Goal: Task Accomplishment & Management: Use online tool/utility

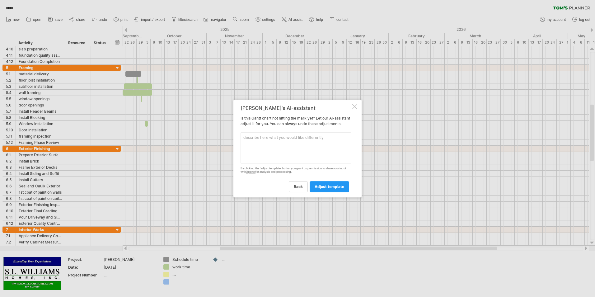
click at [246, 143] on textarea at bounding box center [296, 147] width 110 height 31
type textarea "line"
drag, startPoint x: 592, startPoint y: 147, endPoint x: 594, endPoint y: 169, distance: 22.2
click at [594, 169] on div at bounding box center [297, 148] width 595 height 297
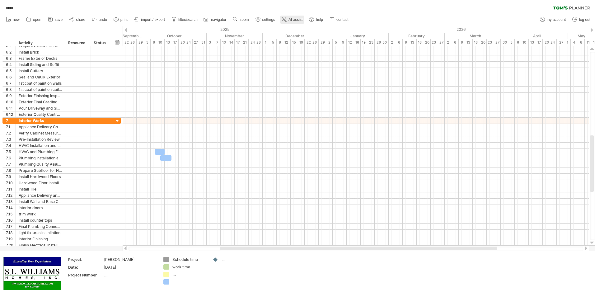
click at [293, 19] on span "AI assist" at bounding box center [296, 19] width 14 height 4
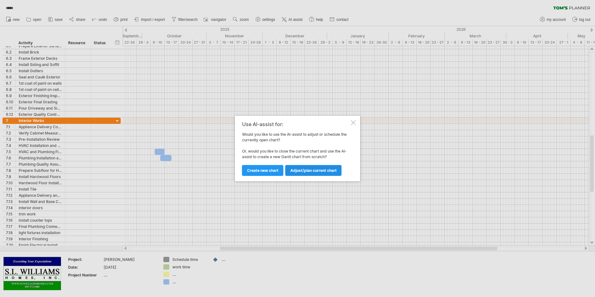
click at [310, 173] on link "Adjust/plan current chart" at bounding box center [313, 170] width 56 height 11
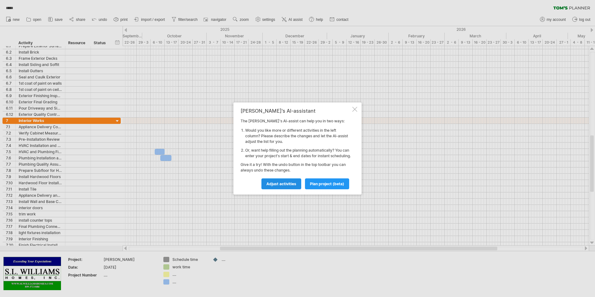
click at [278, 186] on span "Adjust activities" at bounding box center [281, 183] width 30 height 5
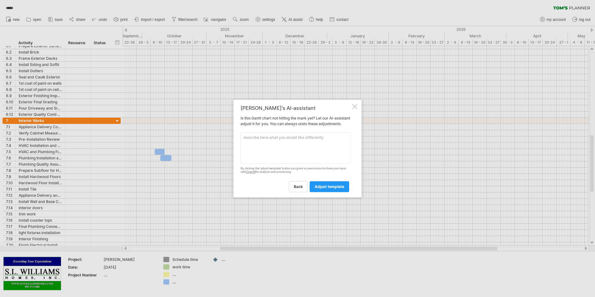
click at [245, 144] on textarea at bounding box center [296, 147] width 110 height 31
type textarea "add"
click at [300, 189] on span "back" at bounding box center [298, 186] width 9 height 5
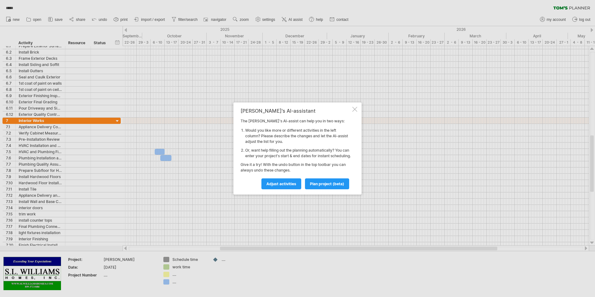
click at [352, 109] on div at bounding box center [354, 109] width 5 height 5
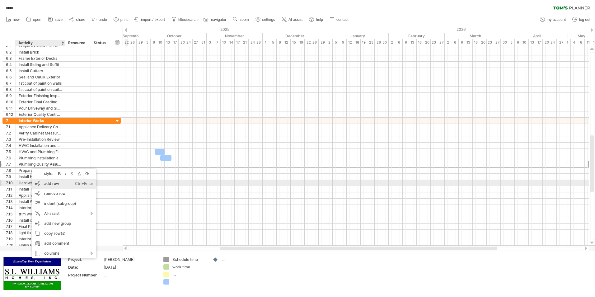
click at [51, 182] on div "add row Ctrl+Enter Cmd+Enter" at bounding box center [64, 184] width 64 height 10
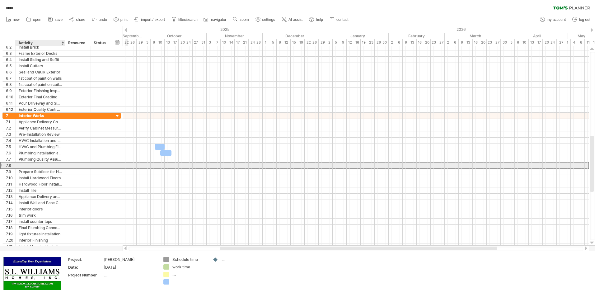
click at [28, 166] on div at bounding box center [40, 165] width 43 height 6
type input "**********"
click at [76, 166] on div at bounding box center [77, 165] width 19 height 6
type input "*****"
click at [165, 166] on div at bounding box center [356, 165] width 466 height 6
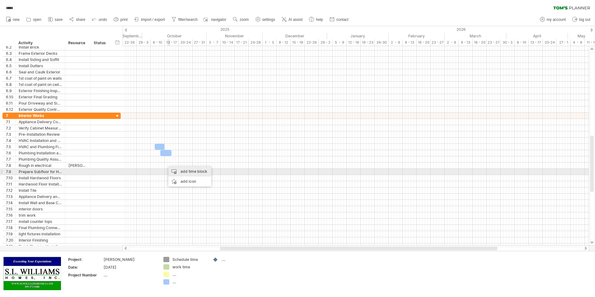
click at [173, 170] on div "add time block" at bounding box center [189, 172] width 43 height 10
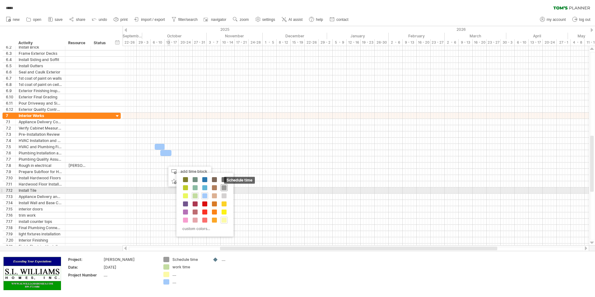
click at [222, 189] on span at bounding box center [224, 187] width 5 height 5
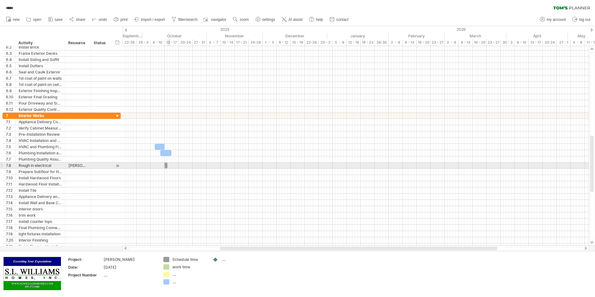
click at [169, 167] on div at bounding box center [356, 165] width 466 height 6
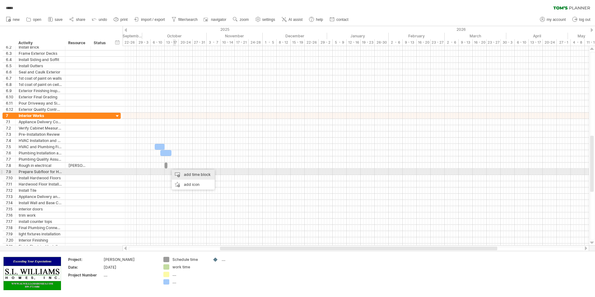
click at [181, 172] on div "add time block" at bounding box center [193, 175] width 43 height 10
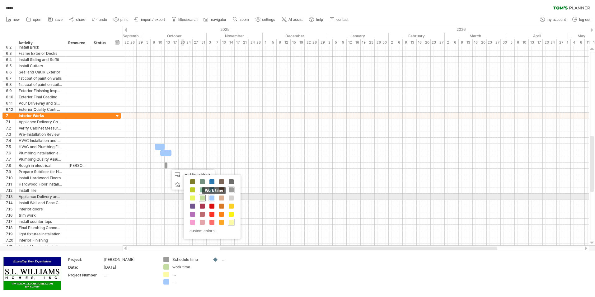
click at [200, 196] on span at bounding box center [202, 197] width 5 height 5
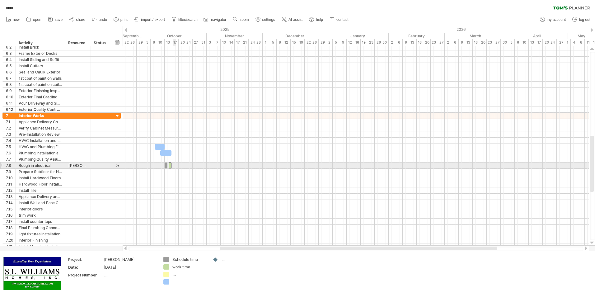
drag, startPoint x: 169, startPoint y: 167, endPoint x: 176, endPoint y: 167, distance: 6.2
drag, startPoint x: 171, startPoint y: 167, endPoint x: 180, endPoint y: 167, distance: 8.7
click at [180, 167] on span at bounding box center [180, 165] width 2 height 6
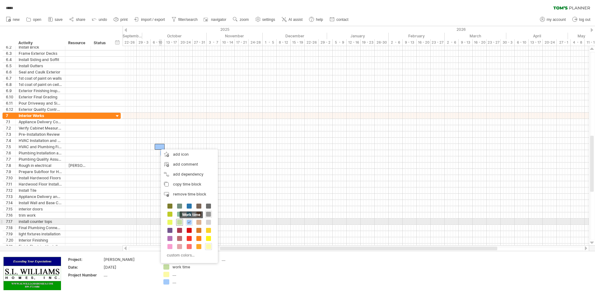
click at [180, 221] on span at bounding box center [179, 222] width 5 height 5
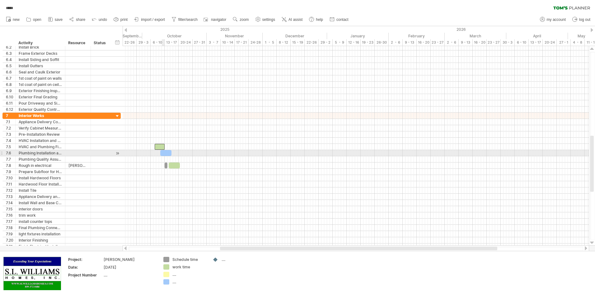
click at [164, 153] on div at bounding box center [165, 153] width 11 height 6
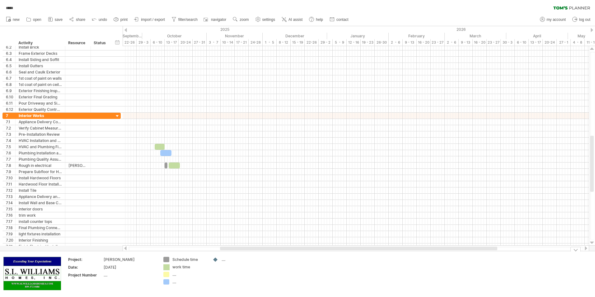
click at [166, 266] on div "Trying to reach [DOMAIN_NAME] Connected again... autosave... ***** clear filter…" at bounding box center [297, 148] width 595 height 297
click at [165, 268] on div "Trying to reach [DOMAIN_NAME] Connected again... autosave... ***** clear filter…" at bounding box center [297, 148] width 595 height 297
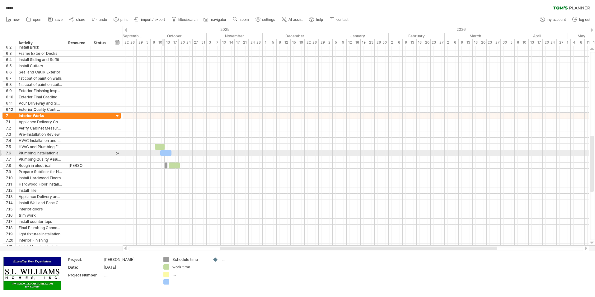
click at [164, 154] on div at bounding box center [165, 153] width 11 height 6
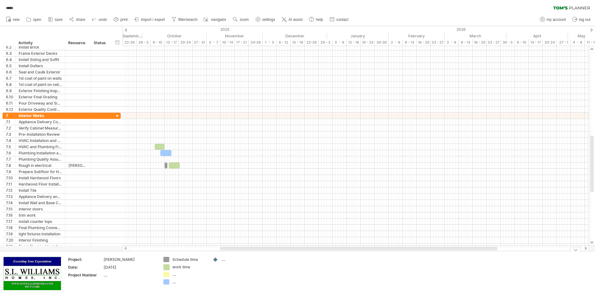
click at [166, 267] on div "Trying to reach [DOMAIN_NAME] Connected again... autosave... ***** clear filter…" at bounding box center [297, 148] width 595 height 297
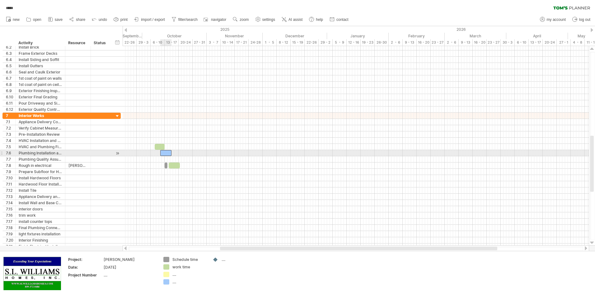
click at [164, 154] on div at bounding box center [165, 153] width 11 height 6
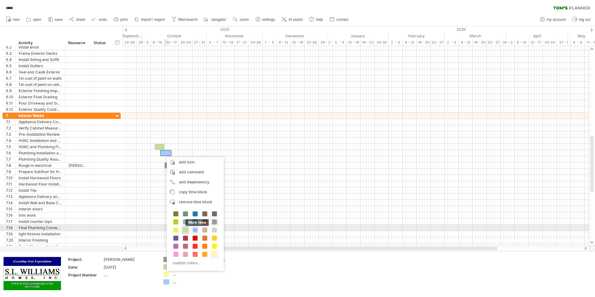
click at [185, 231] on span at bounding box center [185, 230] width 5 height 5
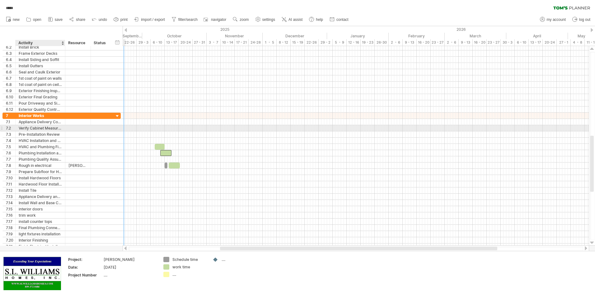
click at [68, 127] on div at bounding box center [78, 128] width 26 height 6
click at [75, 127] on div at bounding box center [77, 128] width 19 height 6
type input "****"
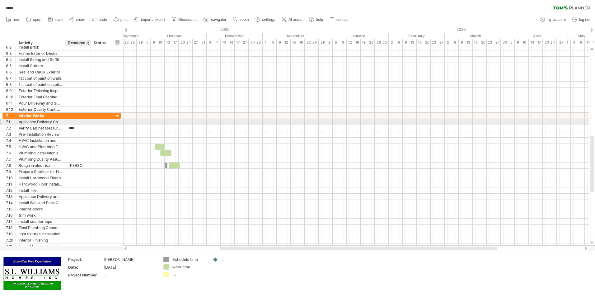
click at [73, 122] on div at bounding box center [77, 122] width 19 height 6
type input "*"
type input "**********"
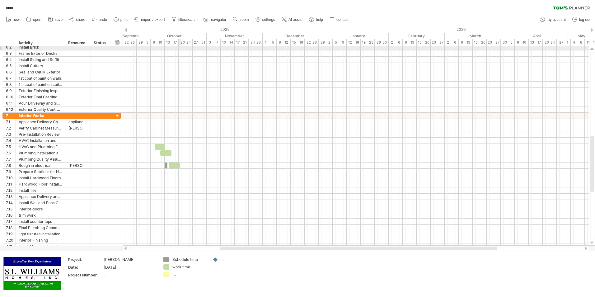
click at [180, 48] on div at bounding box center [356, 47] width 466 height 6
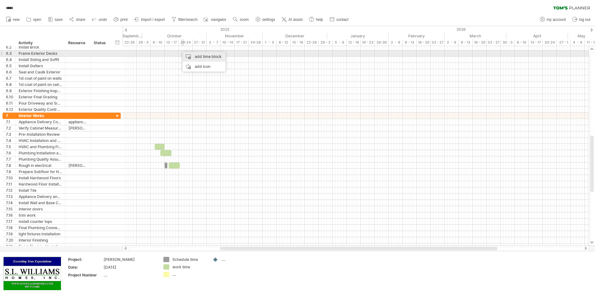
click at [185, 56] on div "add time block" at bounding box center [204, 57] width 43 height 10
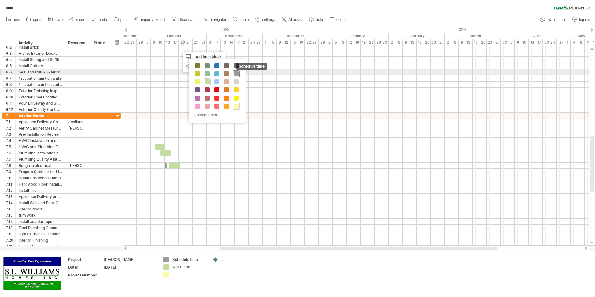
click at [235, 73] on span at bounding box center [236, 73] width 5 height 5
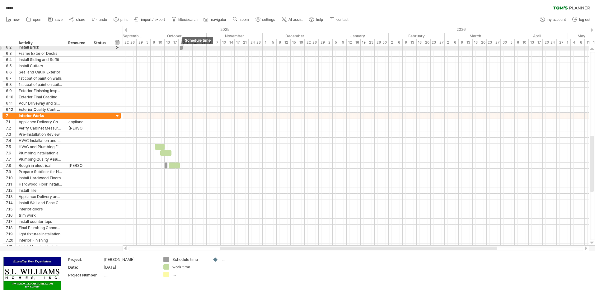
click at [182, 48] on span at bounding box center [182, 47] width 2 height 6
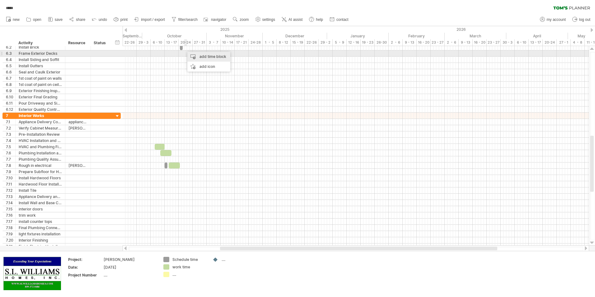
click at [193, 55] on div "add time block" at bounding box center [208, 57] width 43 height 10
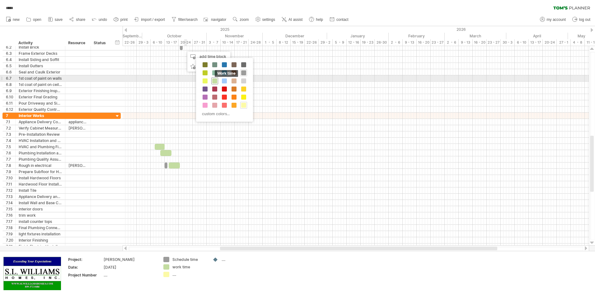
click at [215, 82] on span at bounding box center [214, 80] width 5 height 5
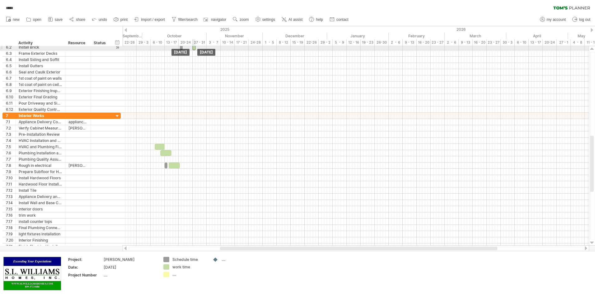
drag, startPoint x: 185, startPoint y: 48, endPoint x: 194, endPoint y: 49, distance: 8.2
click at [194, 49] on div at bounding box center [194, 47] width 3 height 6
click at [194, 49] on span at bounding box center [192, 47] width 2 height 6
drag, startPoint x: 194, startPoint y: 49, endPoint x: 184, endPoint y: 49, distance: 9.3
click at [185, 49] on div at bounding box center [356, 47] width 466 height 6
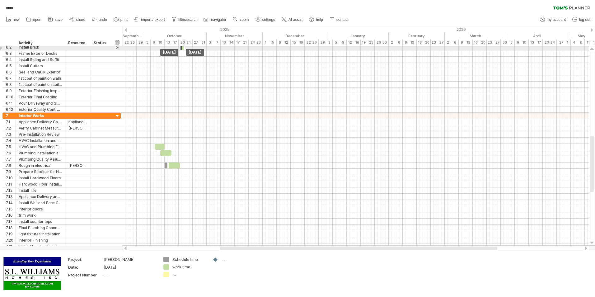
drag, startPoint x: 194, startPoint y: 48, endPoint x: 183, endPoint y: 49, distance: 10.6
click at [183, 49] on div at bounding box center [182, 47] width 3 height 6
drag, startPoint x: 184, startPoint y: 49, endPoint x: 191, endPoint y: 48, distance: 7.0
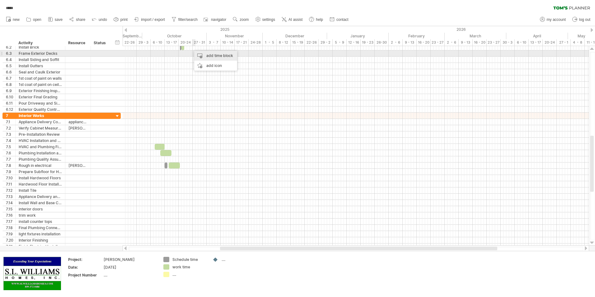
click at [199, 54] on div "add time block" at bounding box center [215, 56] width 43 height 10
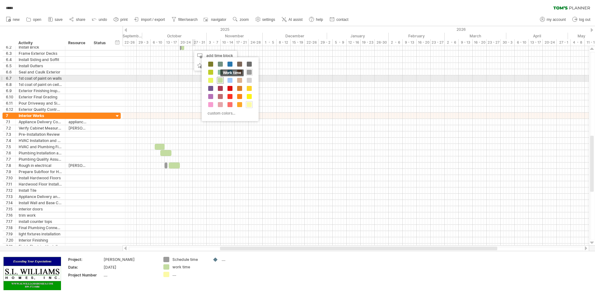
click at [220, 80] on span at bounding box center [220, 80] width 5 height 5
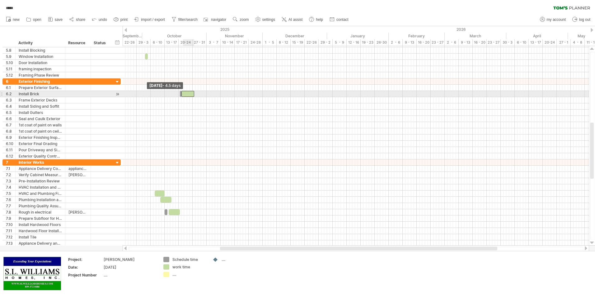
drag, startPoint x: 191, startPoint y: 95, endPoint x: 182, endPoint y: 94, distance: 9.0
drag, startPoint x: 193, startPoint y: 93, endPoint x: 205, endPoint y: 94, distance: 12.2
click at [205, 94] on span at bounding box center [206, 94] width 2 height 6
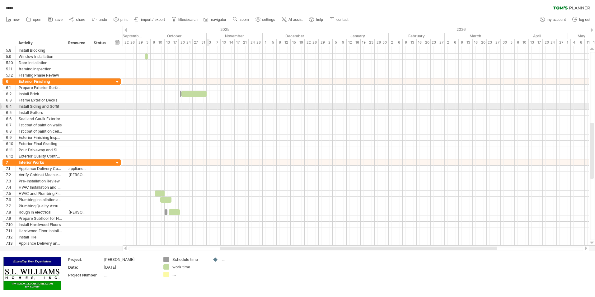
click at [207, 106] on div at bounding box center [356, 106] width 466 height 6
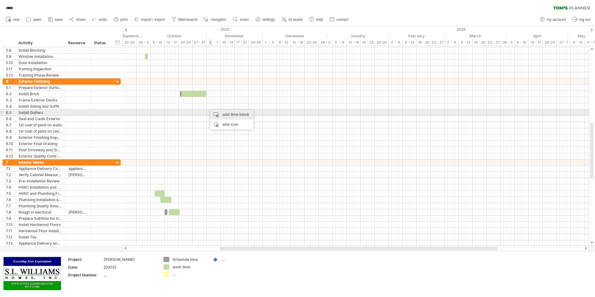
click at [215, 113] on div "add time block" at bounding box center [231, 115] width 43 height 10
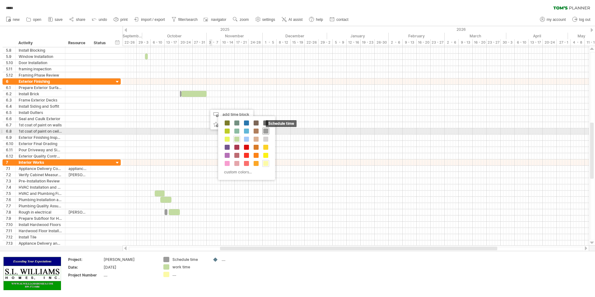
click at [265, 131] on span at bounding box center [265, 131] width 5 height 5
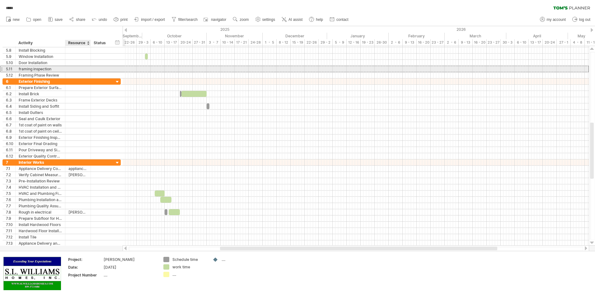
click at [71, 70] on div at bounding box center [77, 69] width 19 height 6
type input "****"
click at [95, 68] on div at bounding box center [101, 69] width 14 height 6
type input "**********"
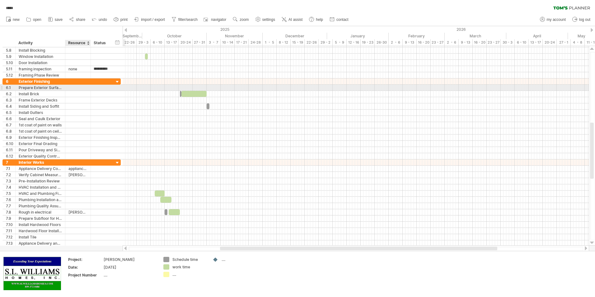
scroll to position [0, 0]
click at [85, 88] on div at bounding box center [77, 88] width 19 height 6
click at [179, 87] on div at bounding box center [356, 87] width 466 height 7
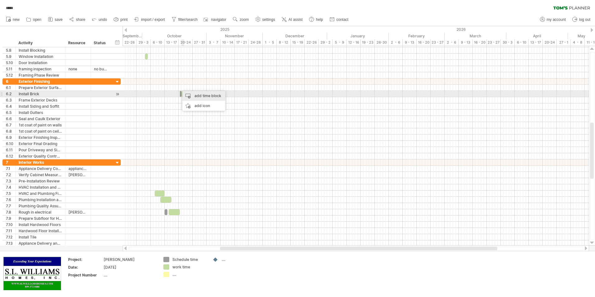
click at [186, 94] on div "add time block" at bounding box center [203, 96] width 43 height 10
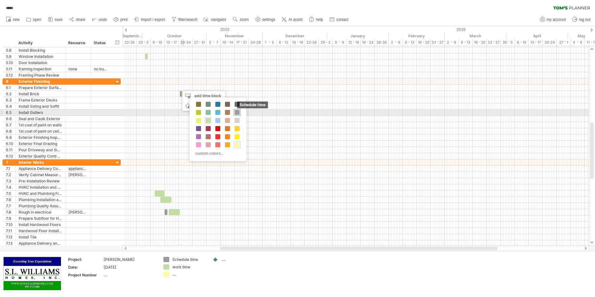
click at [238, 112] on span at bounding box center [237, 112] width 5 height 5
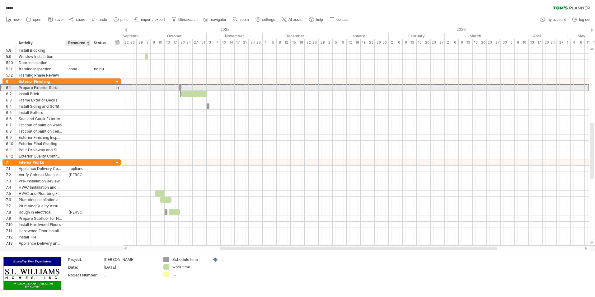
click at [76, 87] on div at bounding box center [77, 88] width 19 height 6
type input "****"
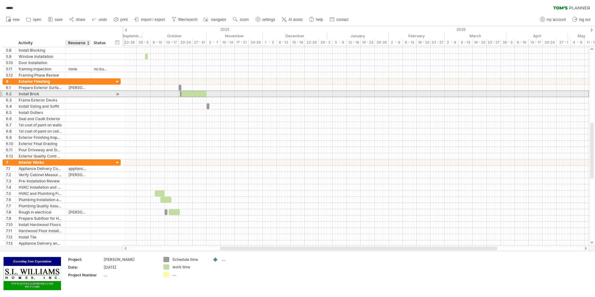
click at [70, 93] on div at bounding box center [77, 94] width 19 height 6
type input "*****"
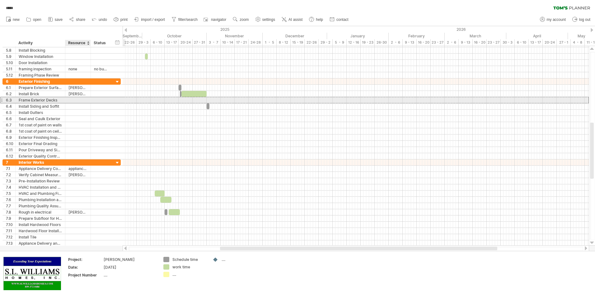
click at [72, 100] on div at bounding box center [77, 100] width 19 height 6
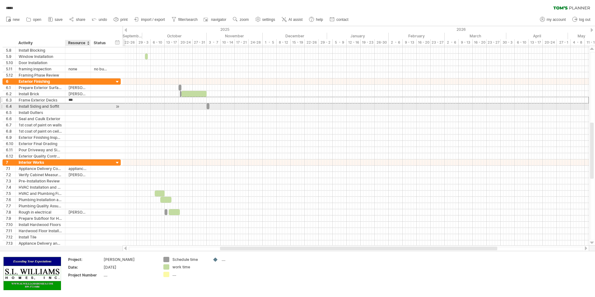
type input "****"
click at [72, 106] on div at bounding box center [77, 106] width 19 height 6
type input "******"
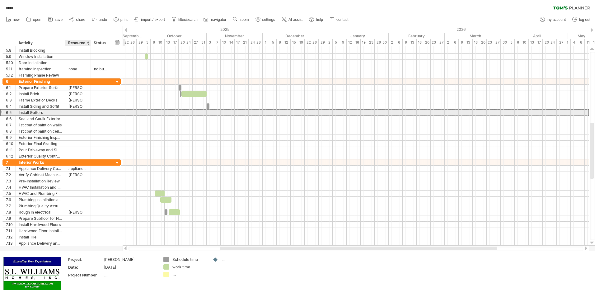
click at [71, 113] on div at bounding box center [77, 113] width 19 height 6
type input "******"
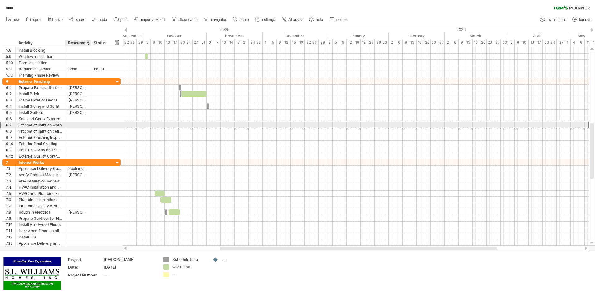
click at [73, 125] on div at bounding box center [77, 125] width 19 height 6
type input "***"
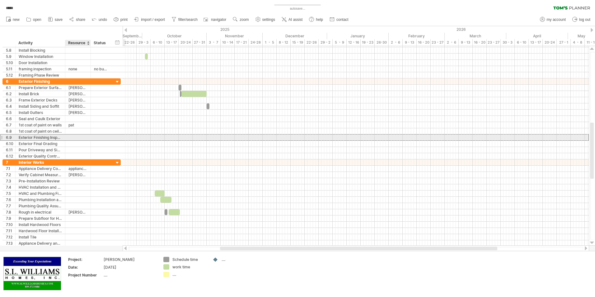
click at [73, 138] on div at bounding box center [77, 137] width 19 height 6
type input "****"
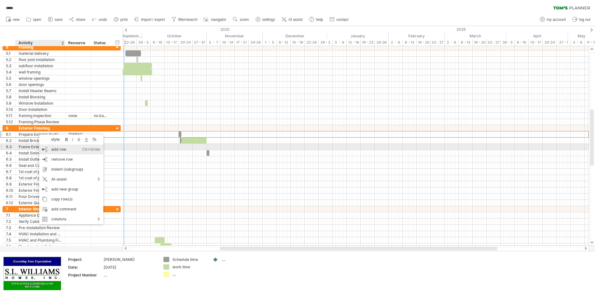
click at [61, 149] on div "add row Ctrl+Enter Cmd+Enter" at bounding box center [71, 149] width 64 height 10
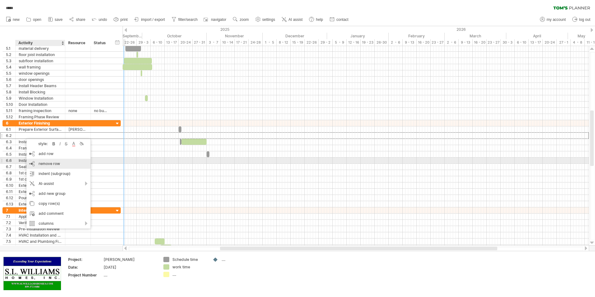
click at [53, 164] on span "remove row" at bounding box center [49, 163] width 21 height 5
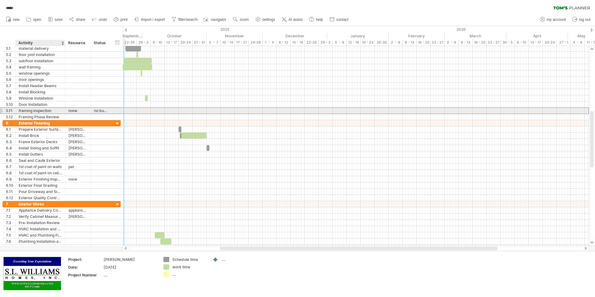
click at [21, 108] on div "framing inspection" at bounding box center [40, 111] width 43 height 6
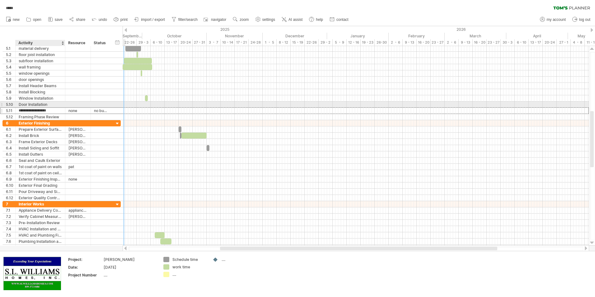
click at [23, 107] on div "Door Installation" at bounding box center [40, 104] width 43 height 6
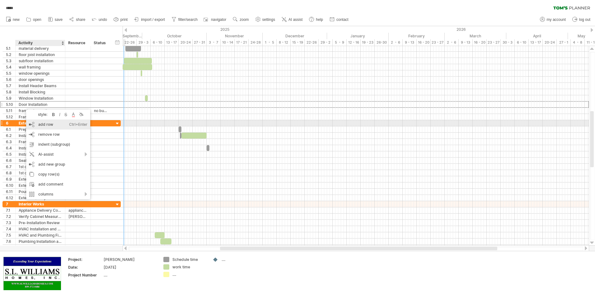
click at [42, 123] on div "add row Ctrl+Enter Cmd+Enter" at bounding box center [58, 125] width 64 height 10
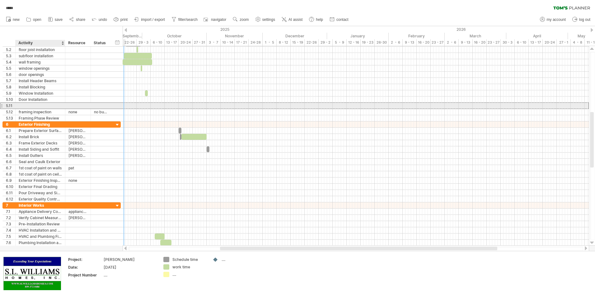
click at [35, 105] on div at bounding box center [40, 106] width 43 height 6
click at [43, 105] on div "roofing laboe" at bounding box center [40, 106] width 43 height 6
type input "**********"
click at [136, 106] on div at bounding box center [356, 106] width 466 height 6
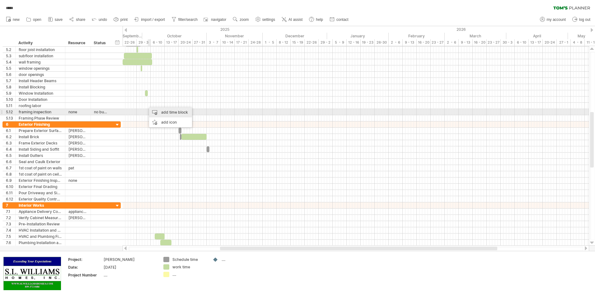
click at [152, 111] on div "add time block" at bounding box center [170, 112] width 43 height 10
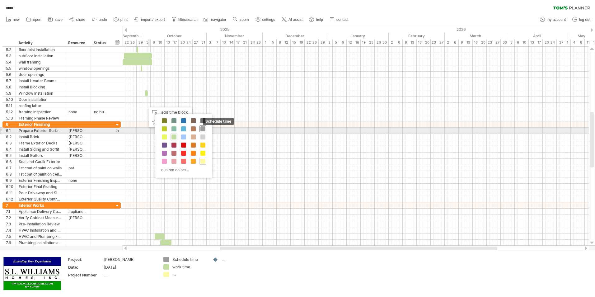
click at [202, 128] on span at bounding box center [202, 128] width 5 height 5
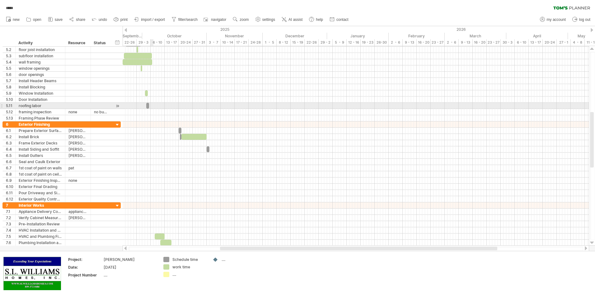
click at [151, 106] on div at bounding box center [356, 106] width 466 height 6
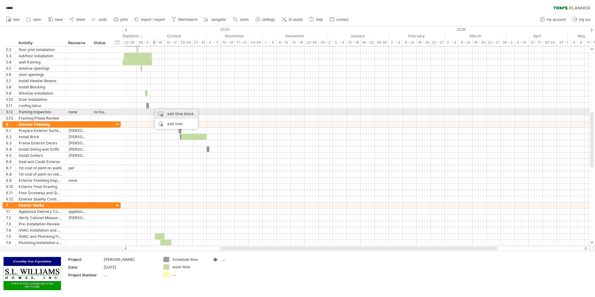
click at [158, 112] on div "add time block" at bounding box center [176, 114] width 43 height 10
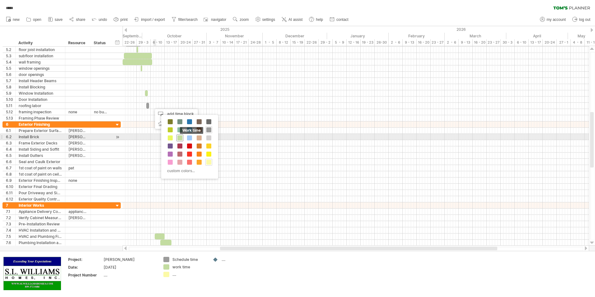
drag, startPoint x: 178, startPoint y: 137, endPoint x: 171, endPoint y: 130, distance: 9.9
click at [178, 137] on span at bounding box center [179, 137] width 5 height 5
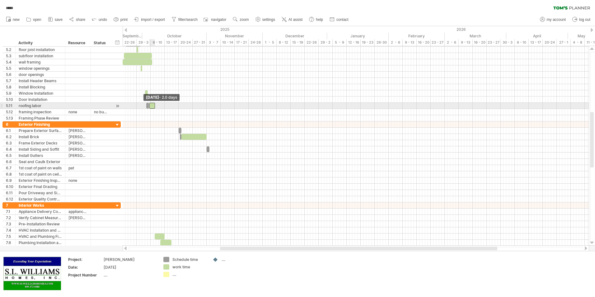
click at [148, 106] on span at bounding box center [149, 106] width 2 height 6
click at [156, 107] on div at bounding box center [153, 106] width 8 height 6
click at [71, 106] on div at bounding box center [77, 106] width 19 height 6
type input "******"
click at [146, 107] on span at bounding box center [146, 106] width 2 height 6
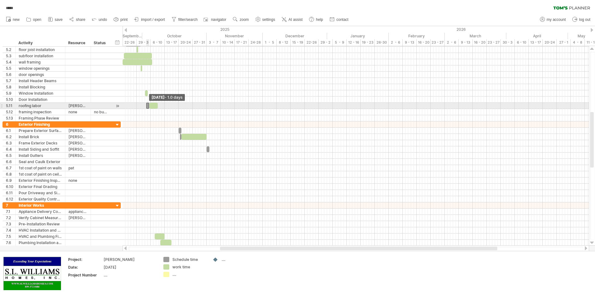
click at [146, 107] on span at bounding box center [146, 106] width 2 height 6
click at [145, 107] on span at bounding box center [146, 106] width 2 height 6
click at [145, 107] on div at bounding box center [356, 106] width 466 height 6
click at [146, 106] on span at bounding box center [146, 106] width 2 height 6
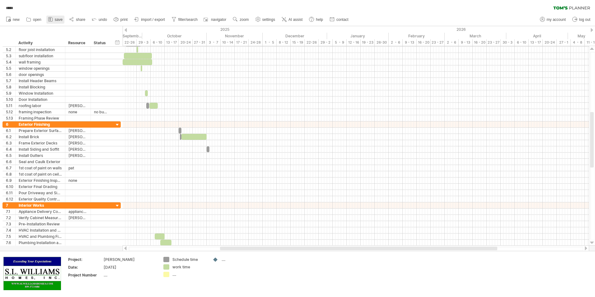
click at [53, 21] on icon at bounding box center [50, 19] width 6 height 6
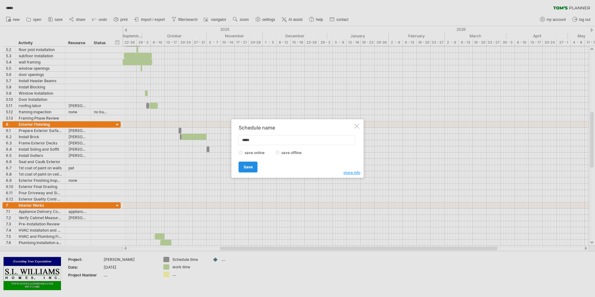
click at [248, 167] on span "Save" at bounding box center [248, 167] width 9 height 5
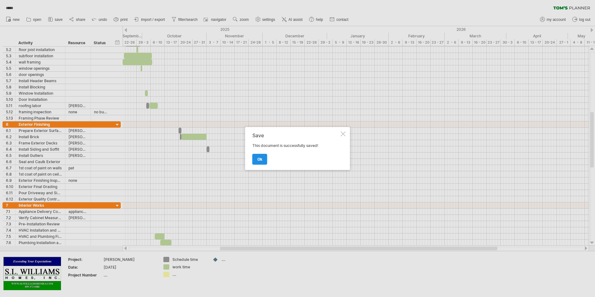
click at [258, 160] on span "ok" at bounding box center [259, 159] width 5 height 5
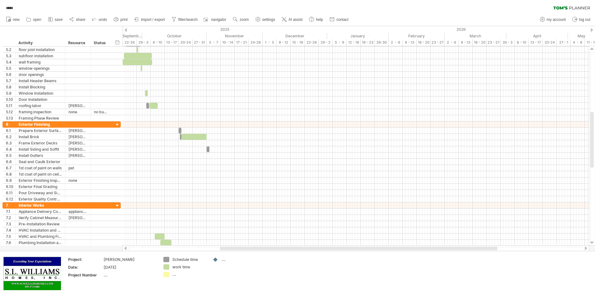
drag, startPoint x: 213, startPoint y: 2, endPoint x: 451, endPoint y: 8, distance: 238.2
click at [451, 8] on div "***** clear filter reapply filter" at bounding box center [297, 6] width 595 height 13
click at [442, 11] on div "***** clear filter reapply filter" at bounding box center [297, 6] width 595 height 13
click at [120, 20] on link "print" at bounding box center [120, 20] width 17 height 8
select select "******"
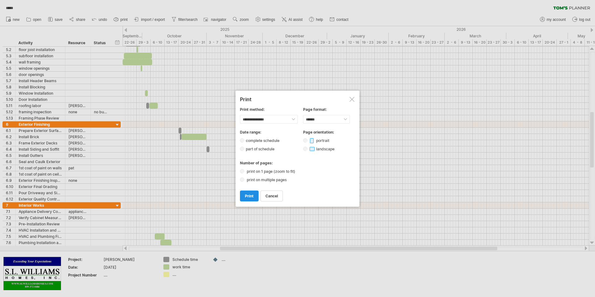
click at [249, 194] on span "print" at bounding box center [249, 196] width 9 height 5
